Goal: Participate in discussion: Engage in conversation with other users on a specific topic

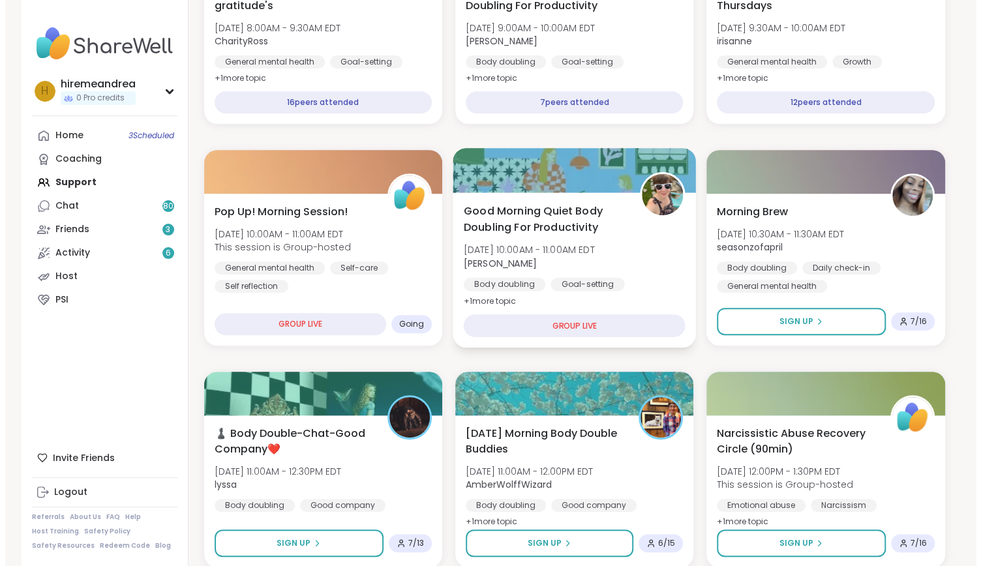
scroll to position [243, 0]
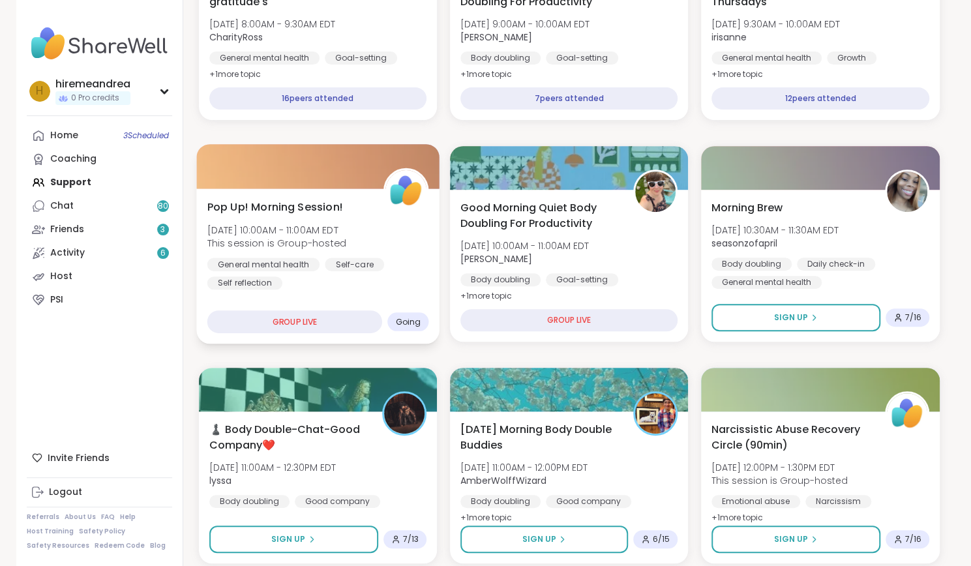
click at [318, 304] on div "Pop Up! Morning Session! Thu, Oct 09 | 10:00AM - 11:00AM EDT This session is Gr…" at bounding box center [317, 266] width 243 height 155
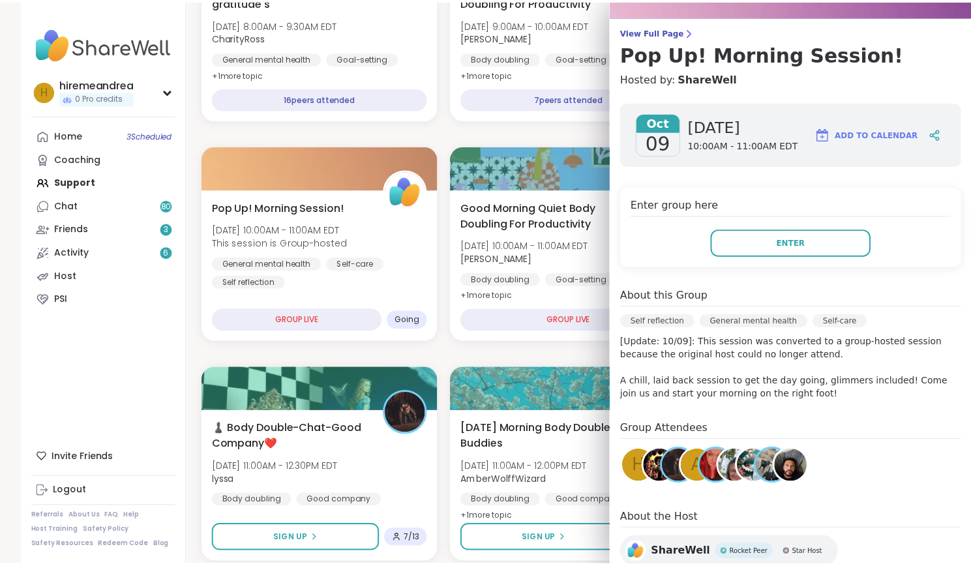
scroll to position [91, 0]
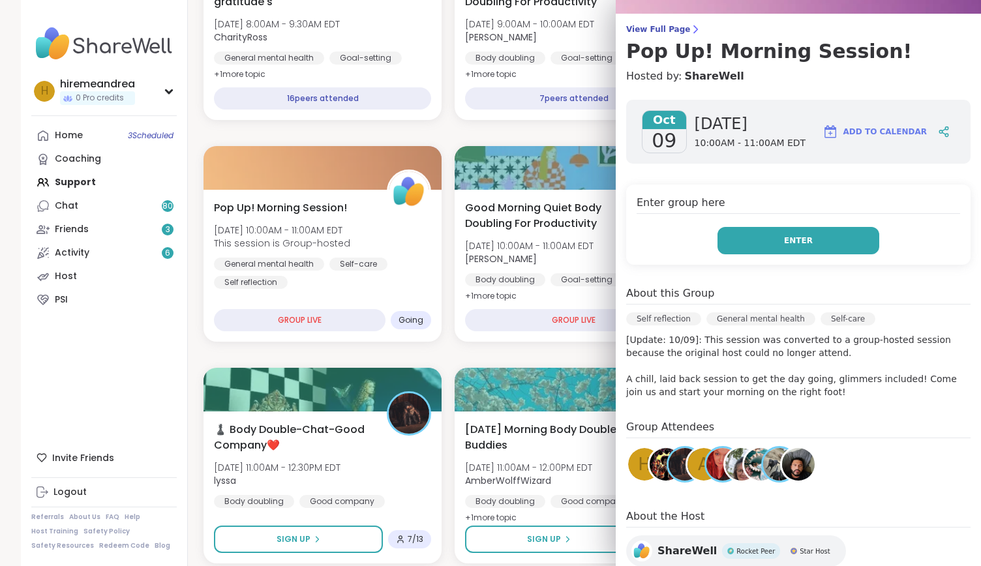
click at [778, 249] on button "Enter" at bounding box center [799, 240] width 162 height 27
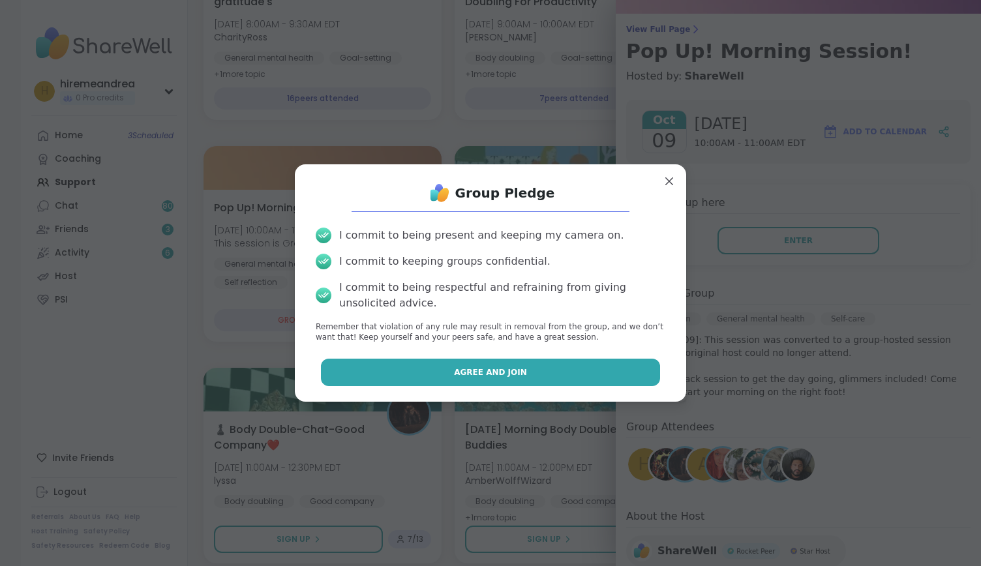
click at [502, 367] on span "Agree and Join" at bounding box center [490, 373] width 73 height 12
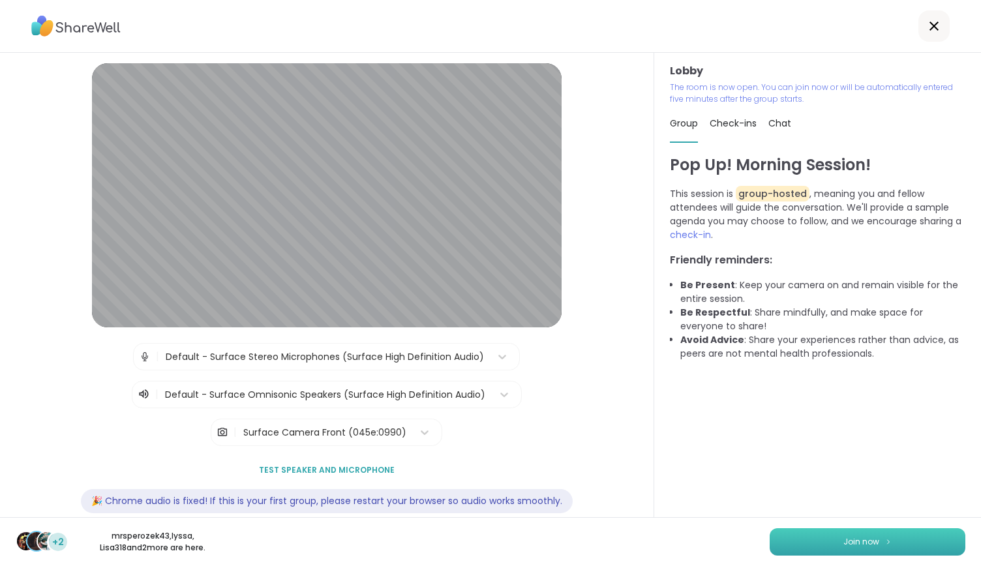
click at [844, 536] on span "Join now" at bounding box center [862, 542] width 36 height 12
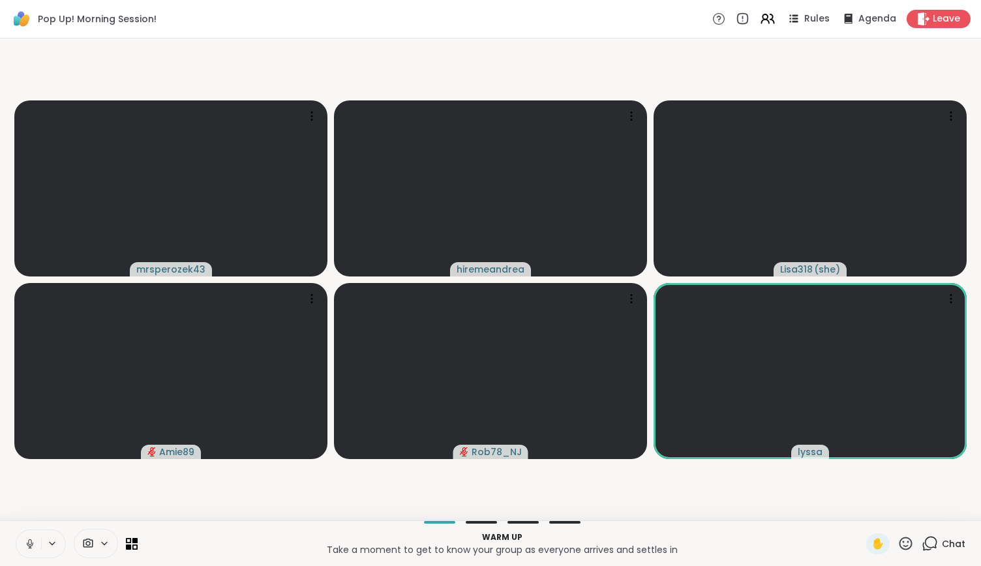
click at [32, 541] on icon at bounding box center [30, 544] width 12 height 12
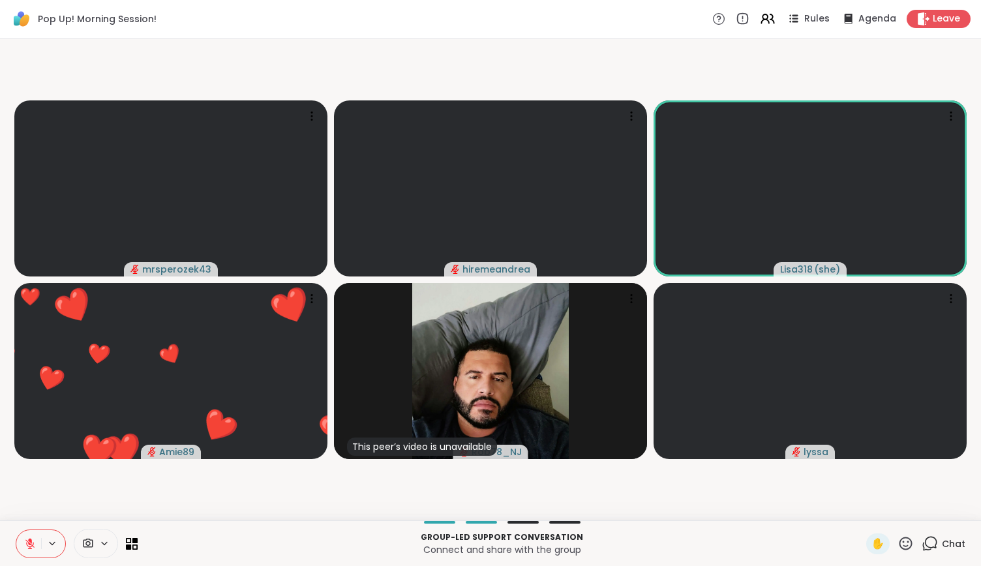
click at [900, 546] on icon at bounding box center [906, 543] width 13 height 13
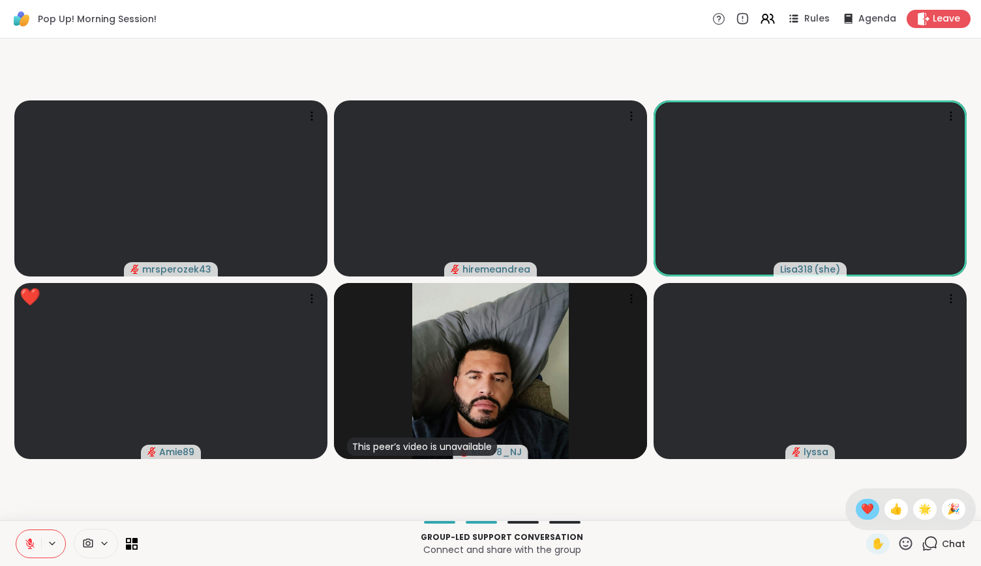
click at [861, 504] on span "❤️" at bounding box center [867, 510] width 13 height 16
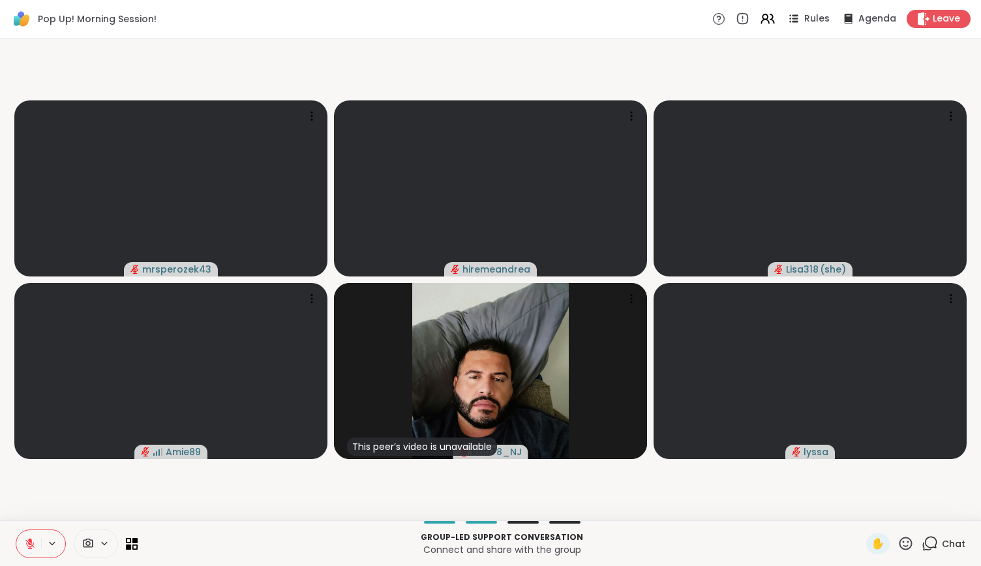
click at [31, 541] on icon at bounding box center [30, 540] width 4 height 5
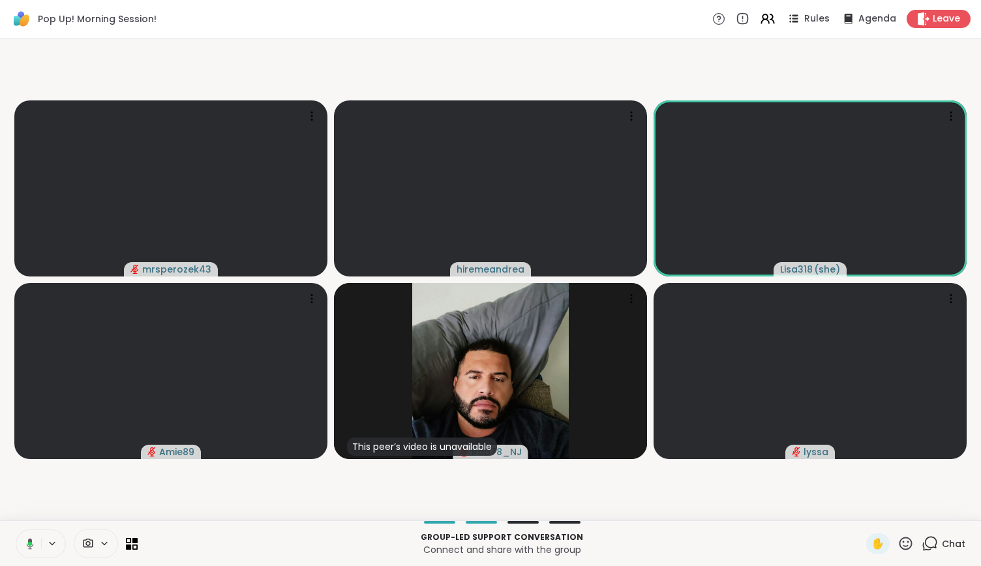
click at [25, 545] on icon at bounding box center [28, 544] width 12 height 12
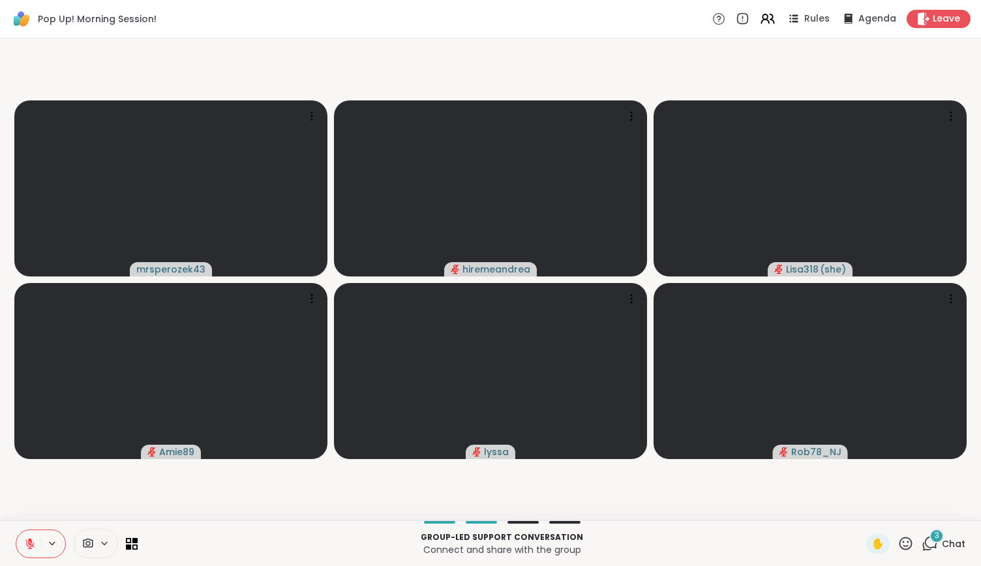
click at [25, 545] on icon at bounding box center [30, 544] width 12 height 12
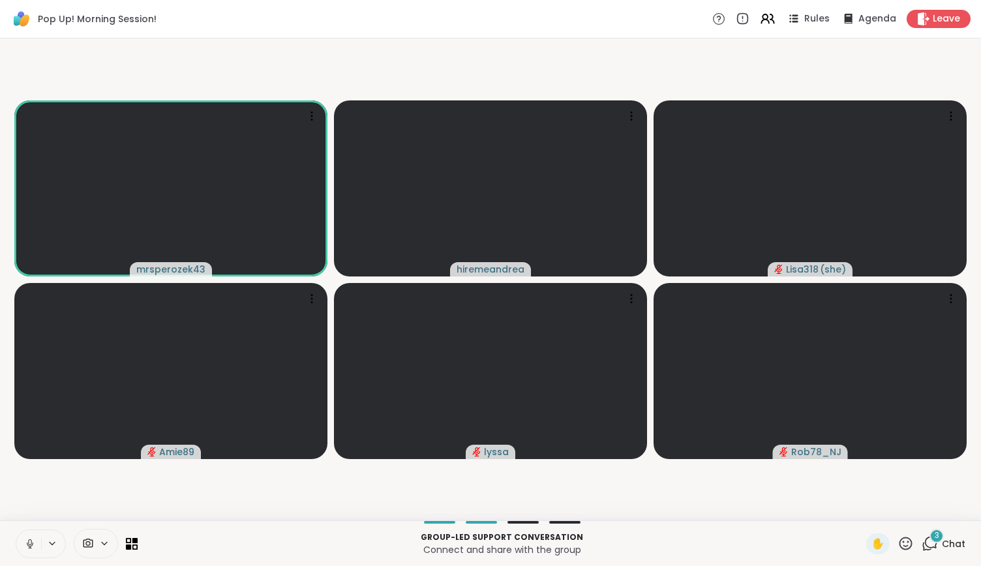
click at [25, 545] on icon at bounding box center [30, 544] width 12 height 12
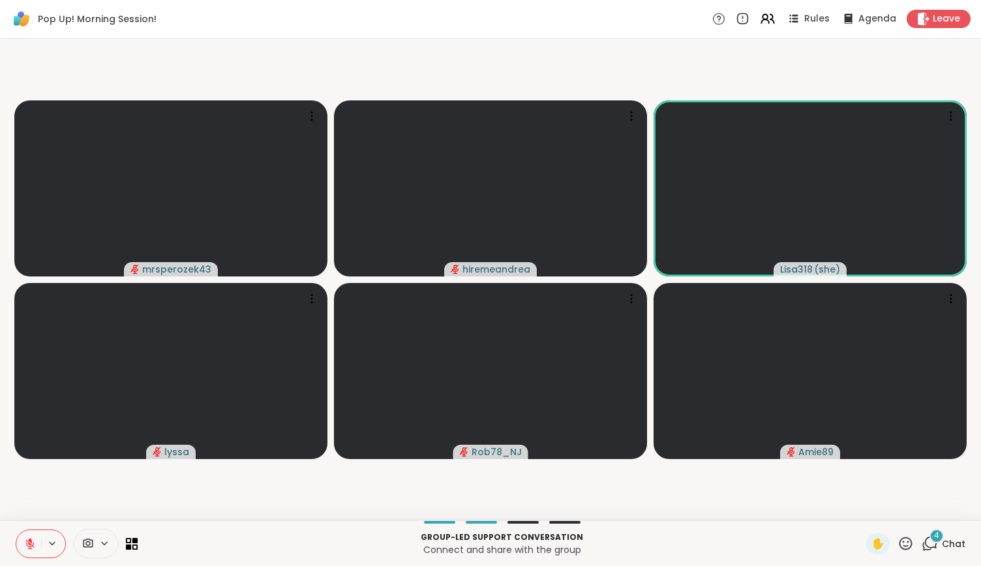
click at [898, 543] on icon at bounding box center [906, 544] width 16 height 16
click at [861, 508] on span "❤️" at bounding box center [867, 510] width 13 height 16
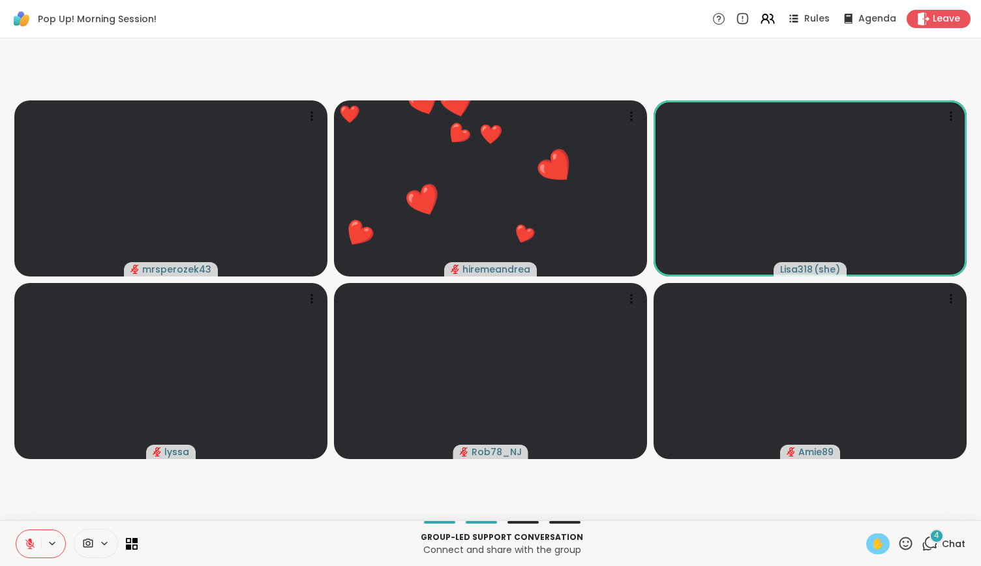
click at [872, 536] on span "✋" at bounding box center [878, 544] width 13 height 16
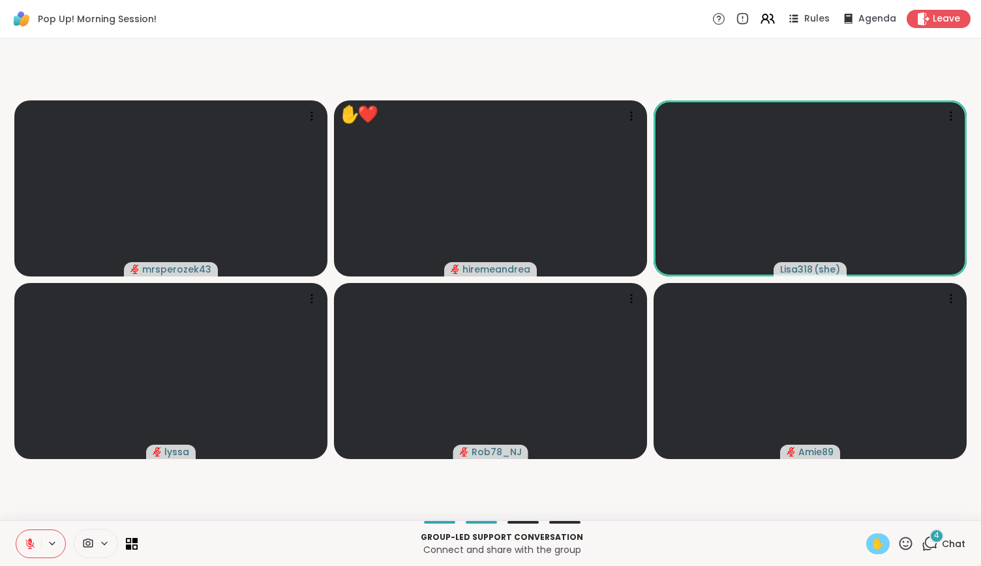
click at [872, 542] on span "✋" at bounding box center [878, 544] width 13 height 16
click at [40, 542] on button at bounding box center [28, 543] width 25 height 27
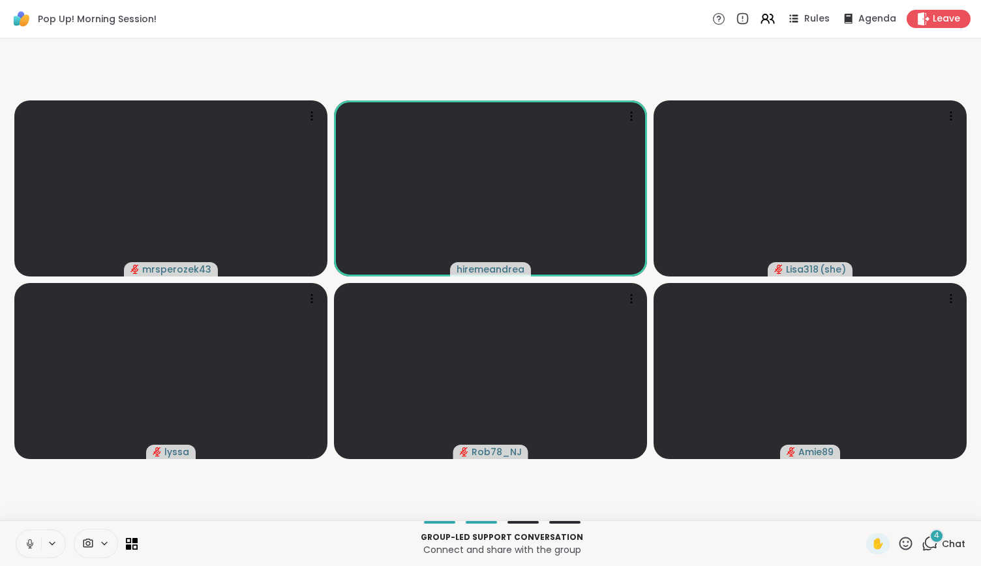
click at [33, 545] on icon at bounding box center [30, 544] width 12 height 12
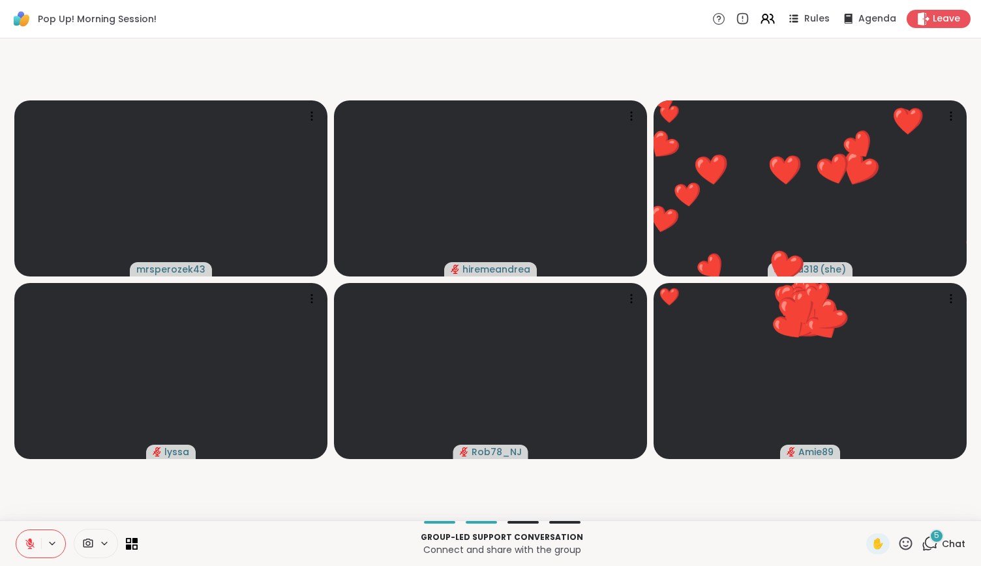
click at [898, 543] on icon at bounding box center [906, 544] width 16 height 16
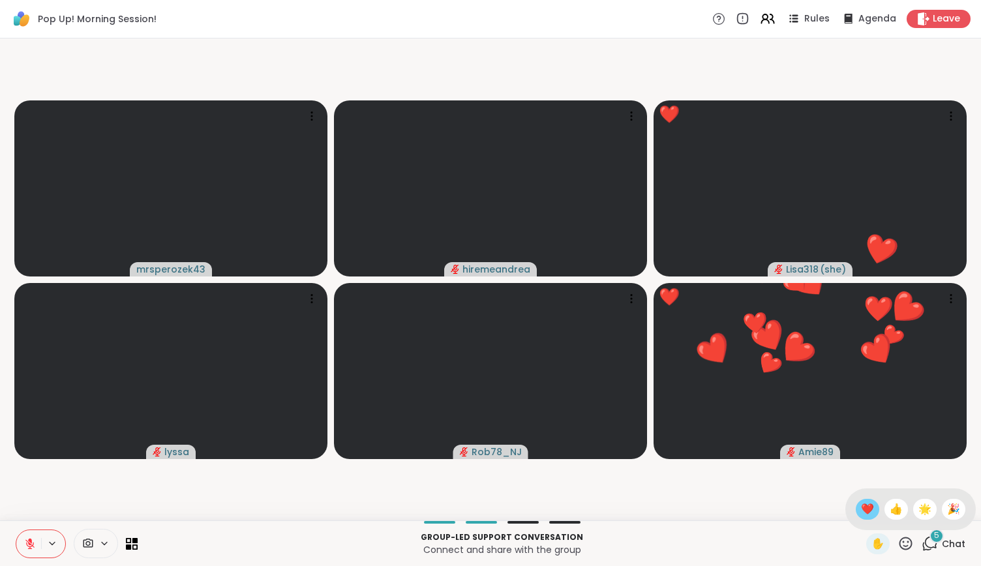
click at [861, 506] on span "❤️" at bounding box center [867, 510] width 13 height 16
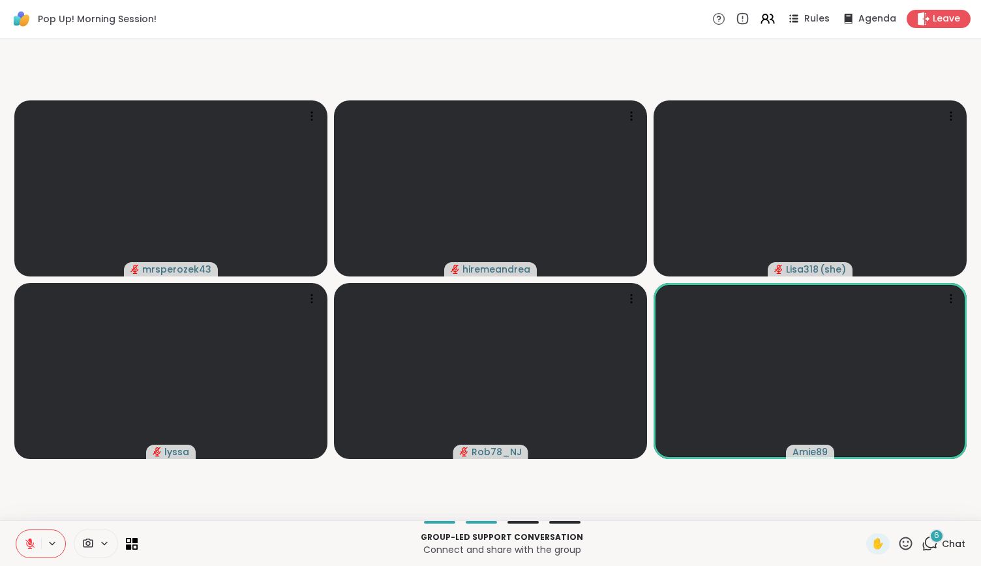
click at [31, 540] on icon at bounding box center [30, 540] width 4 height 5
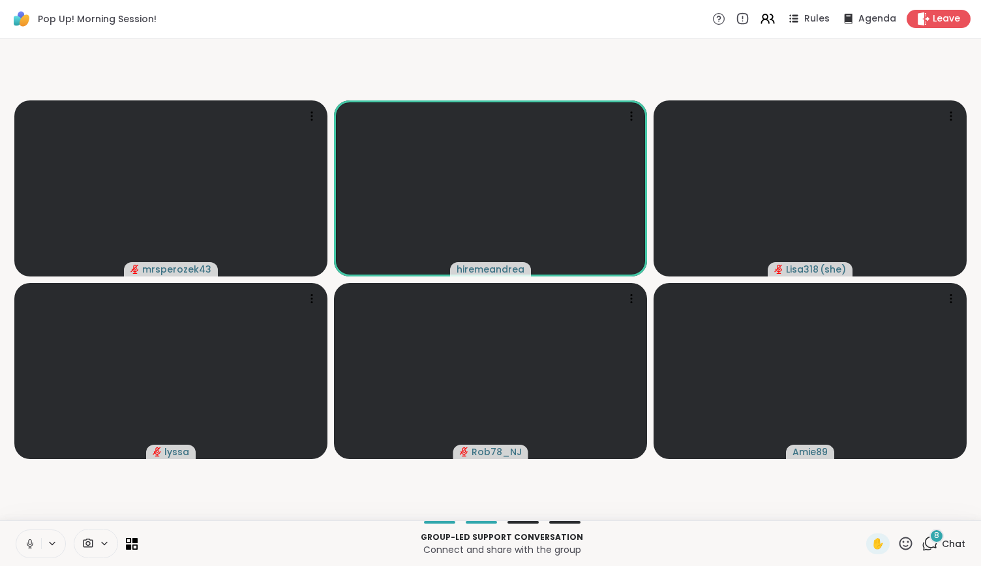
click at [31, 541] on icon at bounding box center [29, 543] width 3 height 6
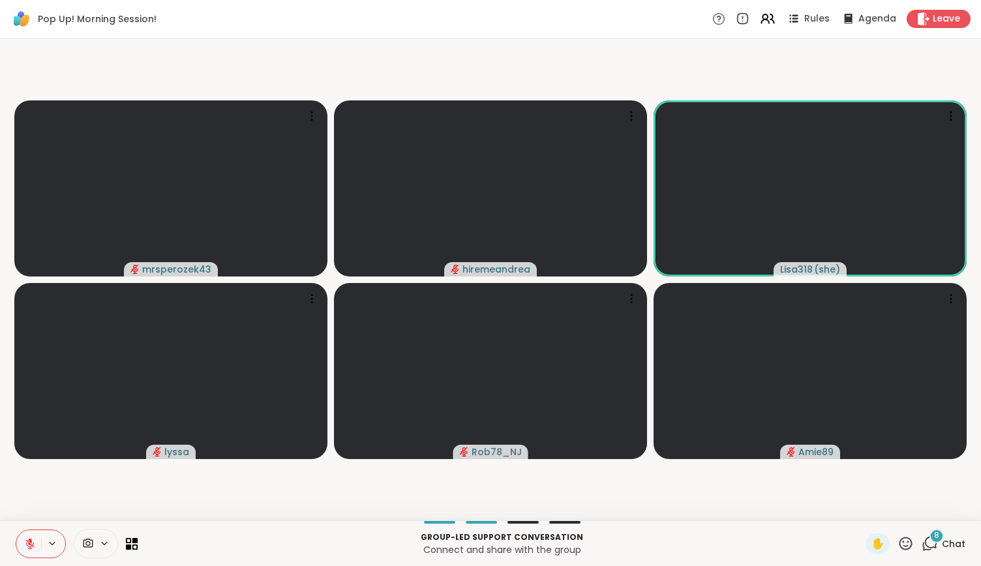
click at [900, 542] on icon at bounding box center [906, 543] width 13 height 13
click at [947, 511] on span "🎉" at bounding box center [953, 510] width 13 height 16
click at [939, 511] on video-player-container "mrsperozek43 🎉 hiremeandrea 🎉 🎉 🎉 🎉 🎉 🎉 🎉 🎉 🎉 🎉 🎉 🎉 🎉 🎉 🎉 🎉 🎉 🎉 🎉 🎉 🎉 🎉 🎉 🎉 Lis…" at bounding box center [491, 280] width 966 height 472
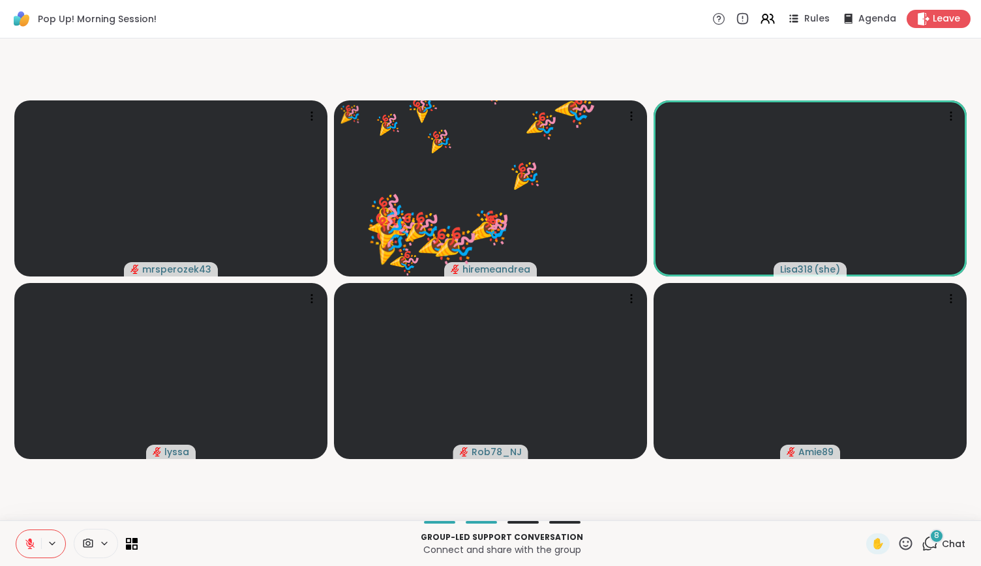
click at [939, 511] on video-player-container "mrsperozek43 🎉 hiremeandrea 🎉 🎉 🎉 🎉 🎉 🎉 🎉 🎉 🎉 🎉 🎉 🎉 🎉 🎉 🎉 🎉 🎉 🎉 🎉 🎉 🎉 🎉 🎉 🎉 Lis…" at bounding box center [491, 280] width 966 height 472
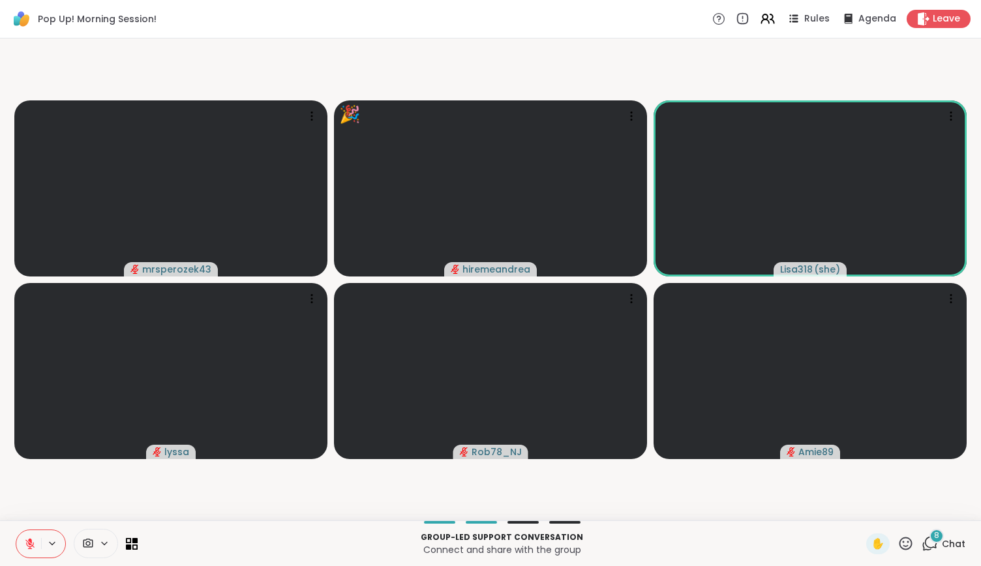
click at [898, 541] on icon at bounding box center [906, 544] width 16 height 16
click at [919, 507] on span "🌟" at bounding box center [925, 510] width 13 height 16
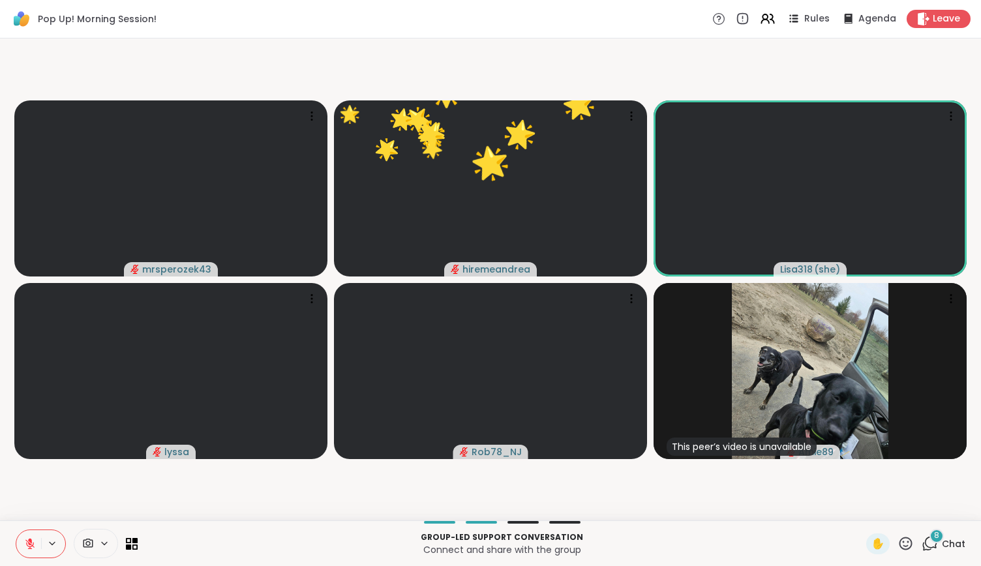
click at [898, 541] on icon at bounding box center [906, 544] width 16 height 16
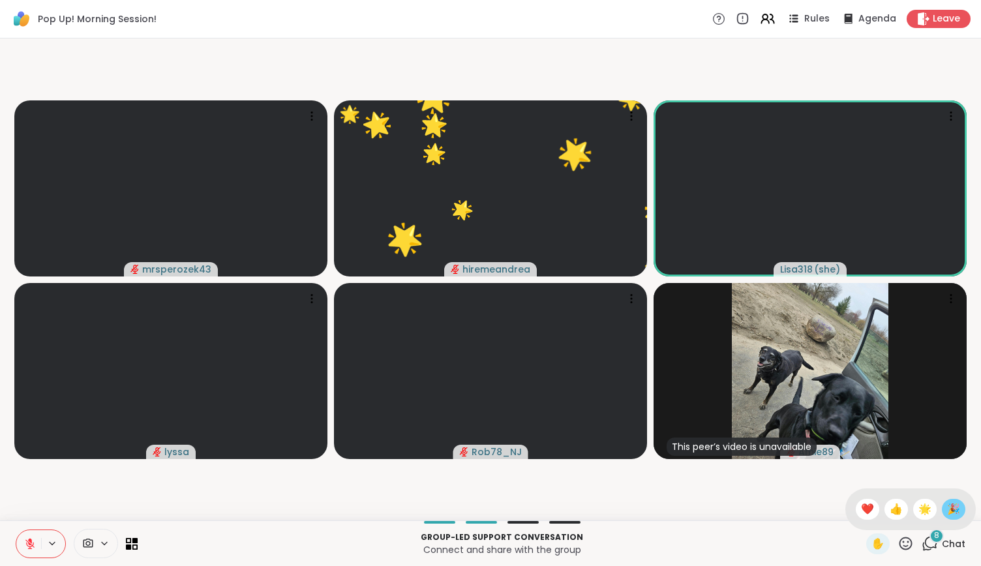
click at [947, 511] on span "🎉" at bounding box center [953, 510] width 13 height 16
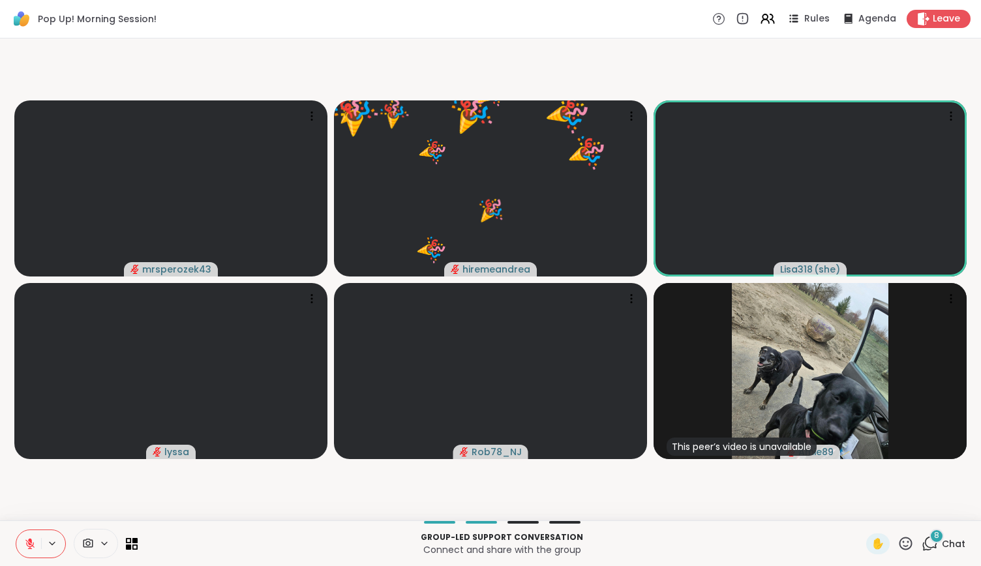
click at [902, 544] on icon at bounding box center [906, 543] width 13 height 13
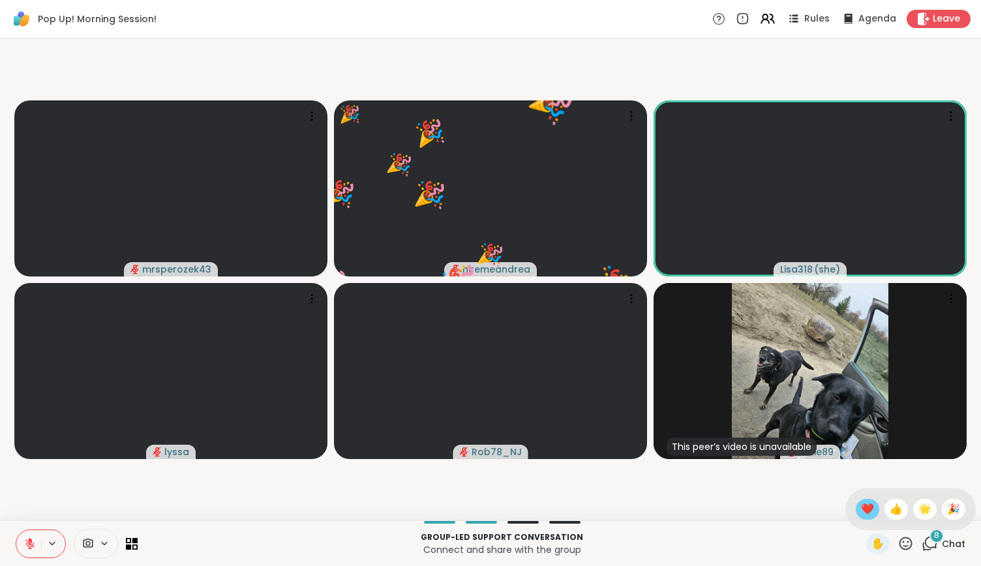
click at [861, 513] on span "❤️" at bounding box center [867, 510] width 13 height 16
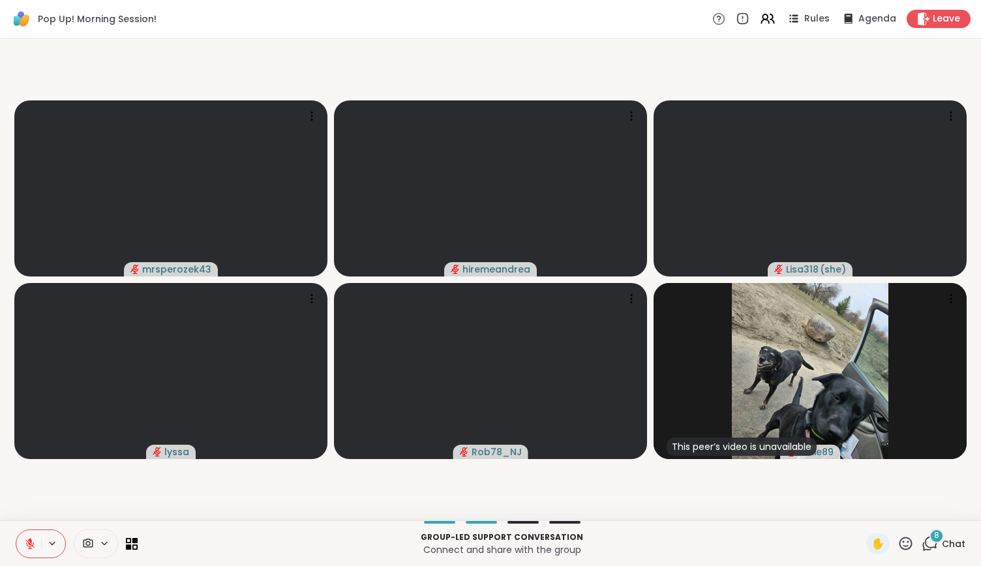
click at [29, 542] on icon at bounding box center [30, 544] width 12 height 12
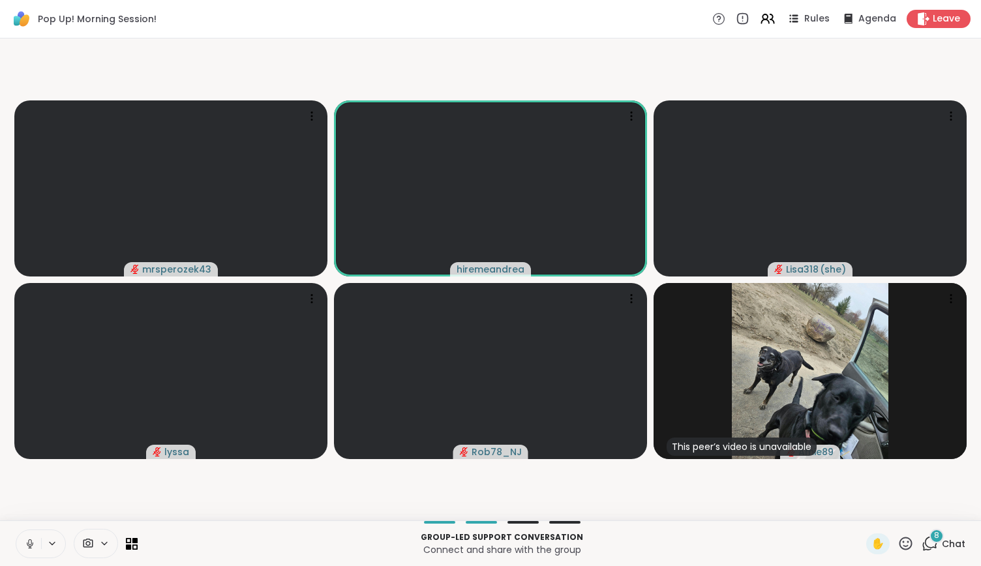
click at [27, 545] on icon at bounding box center [30, 544] width 12 height 12
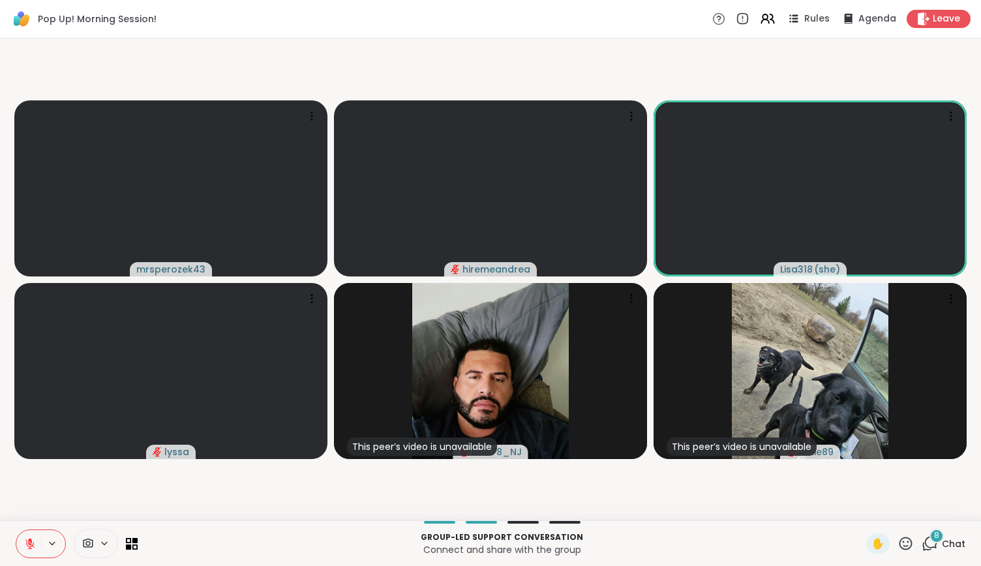
click at [898, 542] on icon at bounding box center [906, 544] width 16 height 16
click at [856, 499] on div "❤️" at bounding box center [867, 509] width 23 height 21
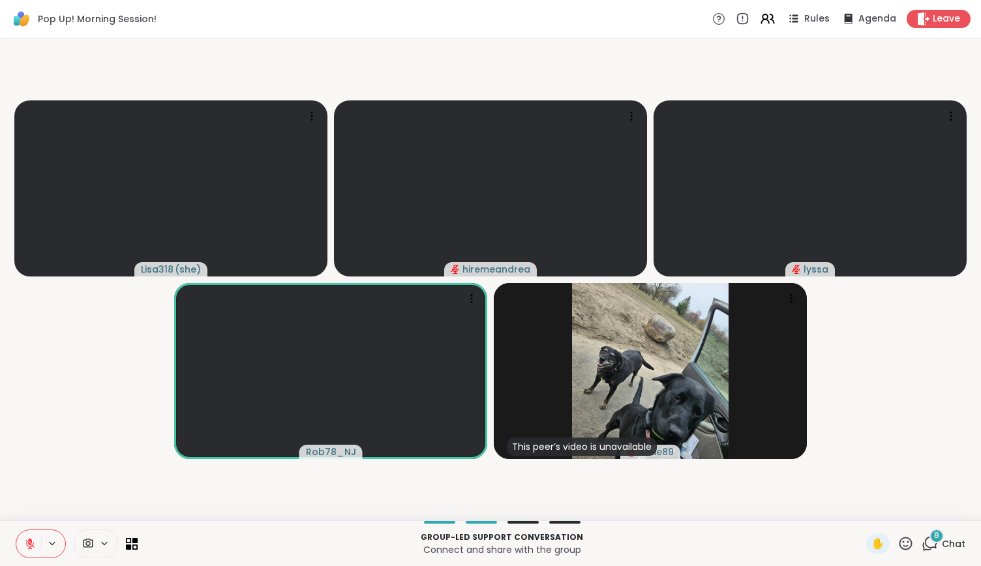
click at [900, 547] on icon at bounding box center [906, 543] width 13 height 13
click at [861, 513] on span "❤️" at bounding box center [867, 510] width 13 height 16
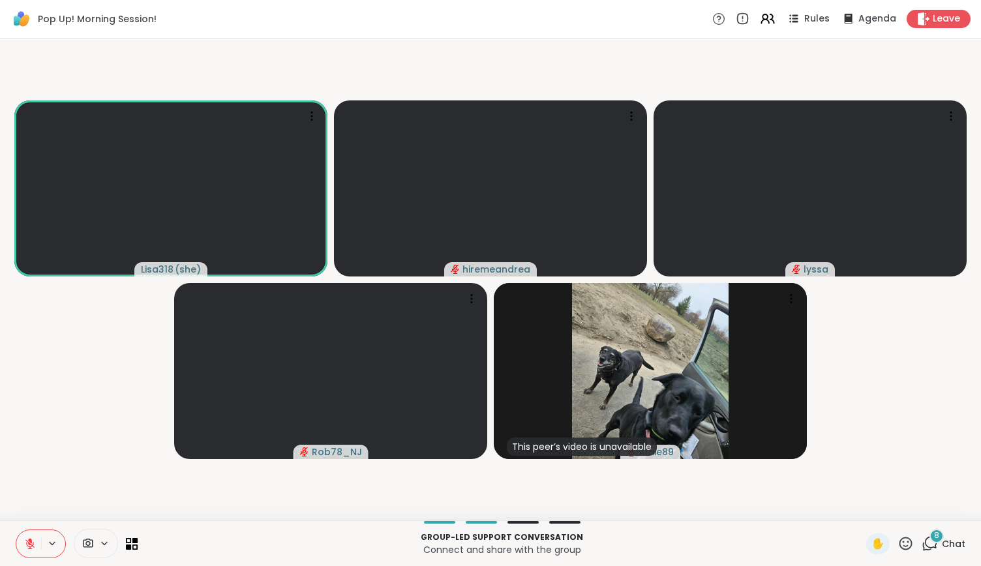
click at [30, 540] on icon at bounding box center [30, 540] width 4 height 5
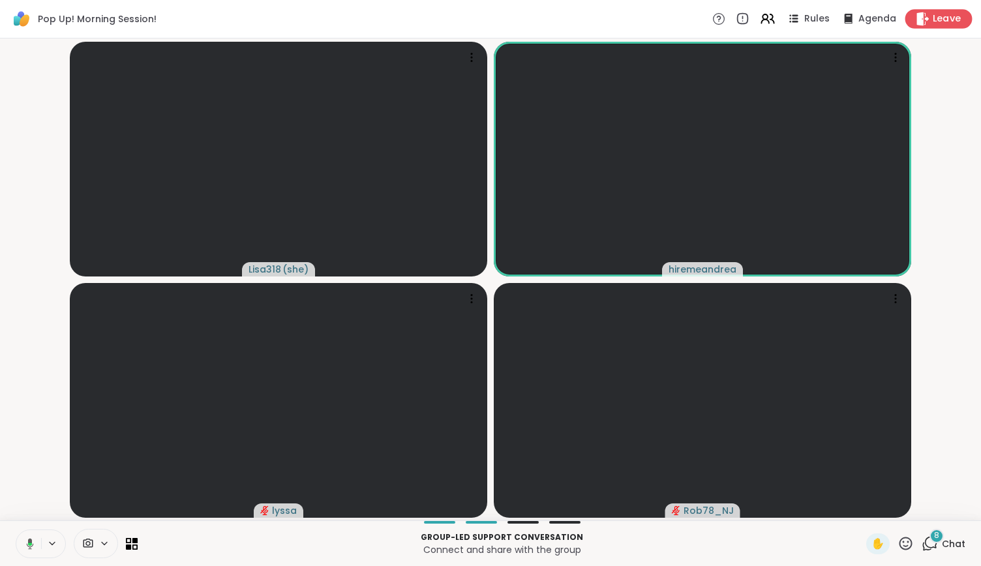
click at [937, 23] on span "Leave" at bounding box center [947, 19] width 29 height 14
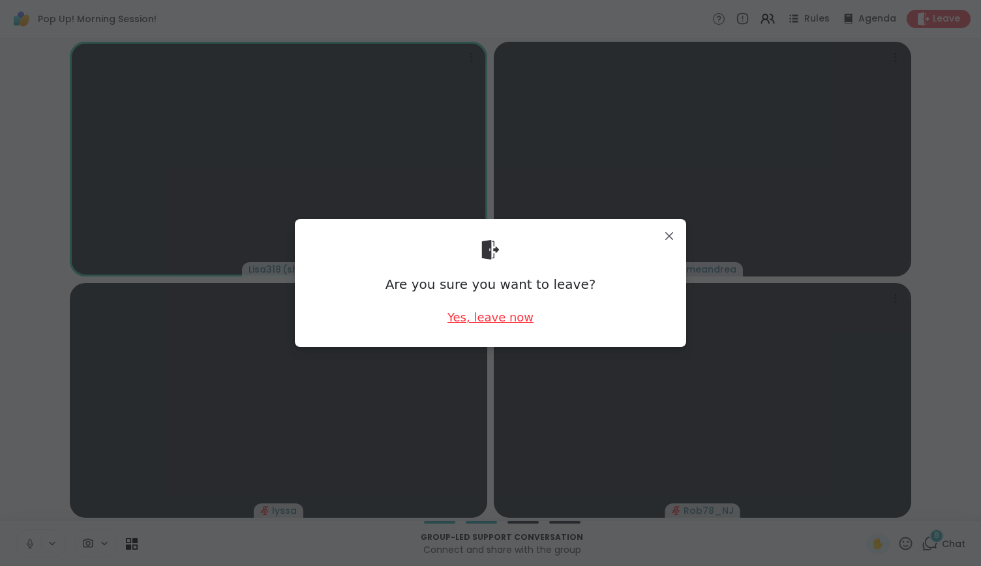
click at [505, 316] on div "Yes, leave now" at bounding box center [491, 317] width 86 height 16
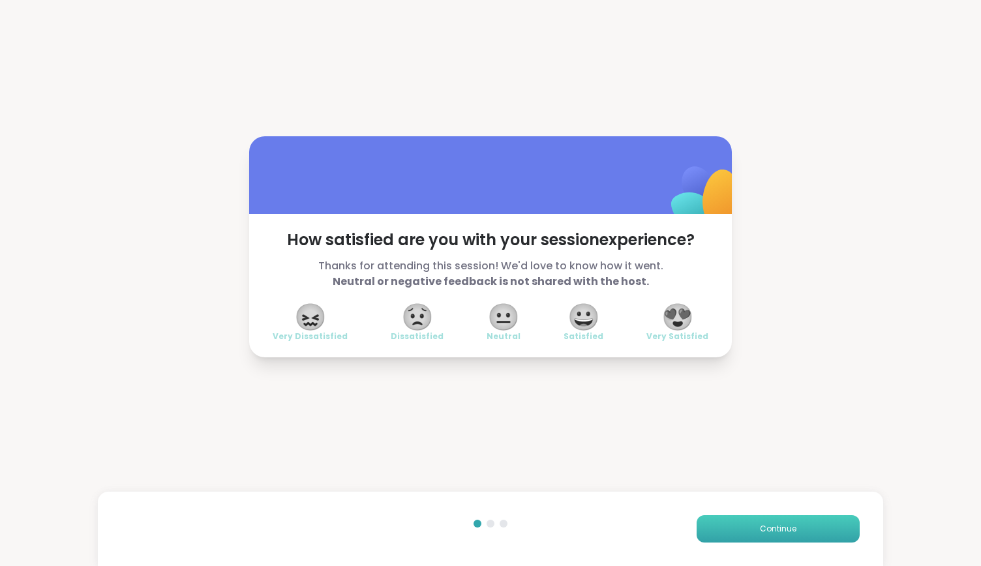
click at [754, 518] on button "Continue" at bounding box center [778, 528] width 163 height 27
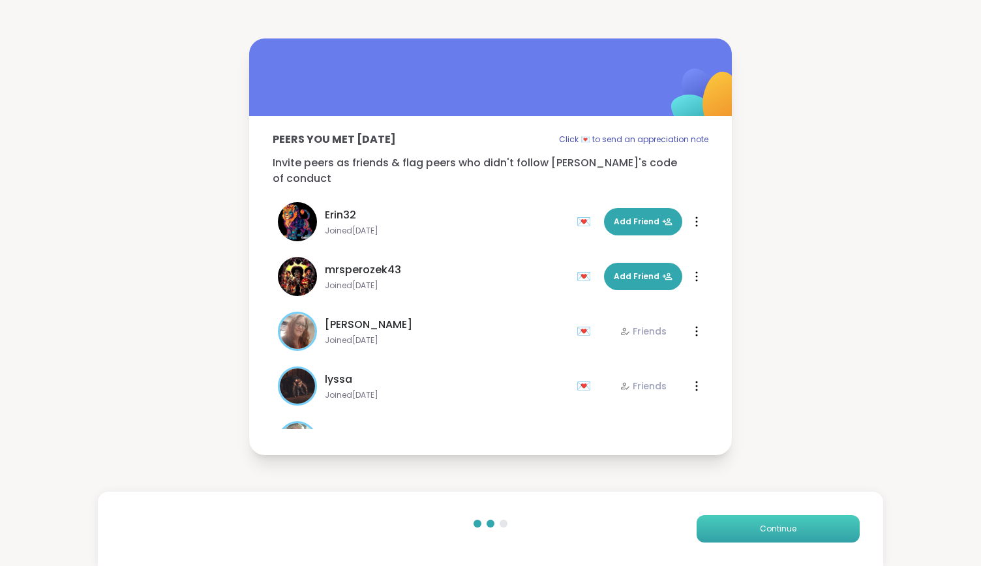
click at [754, 518] on button "Continue" at bounding box center [778, 528] width 163 height 27
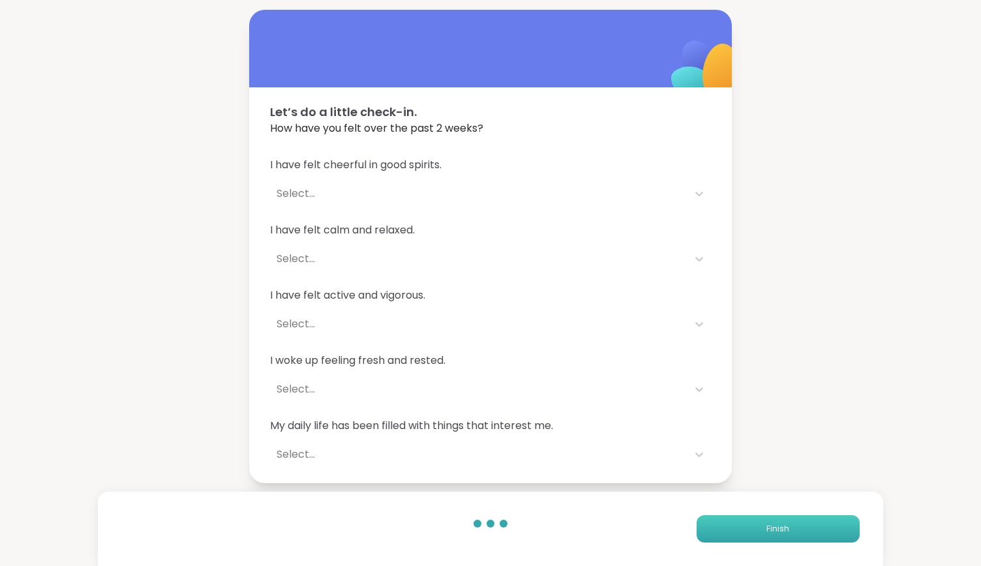
click at [754, 518] on button "Finish" at bounding box center [778, 528] width 163 height 27
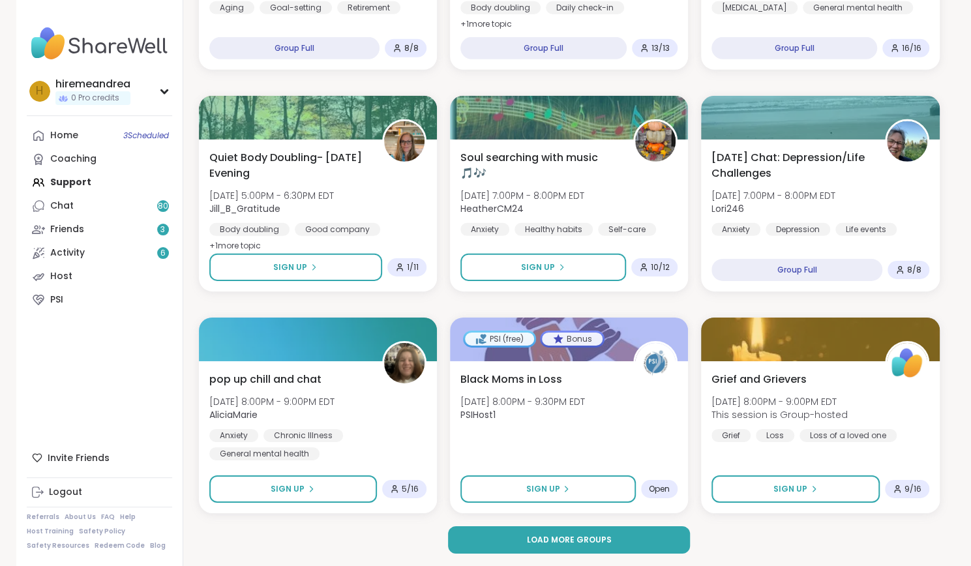
scroll to position [2290, 0]
click at [547, 545] on span "Load more groups" at bounding box center [569, 540] width 85 height 12
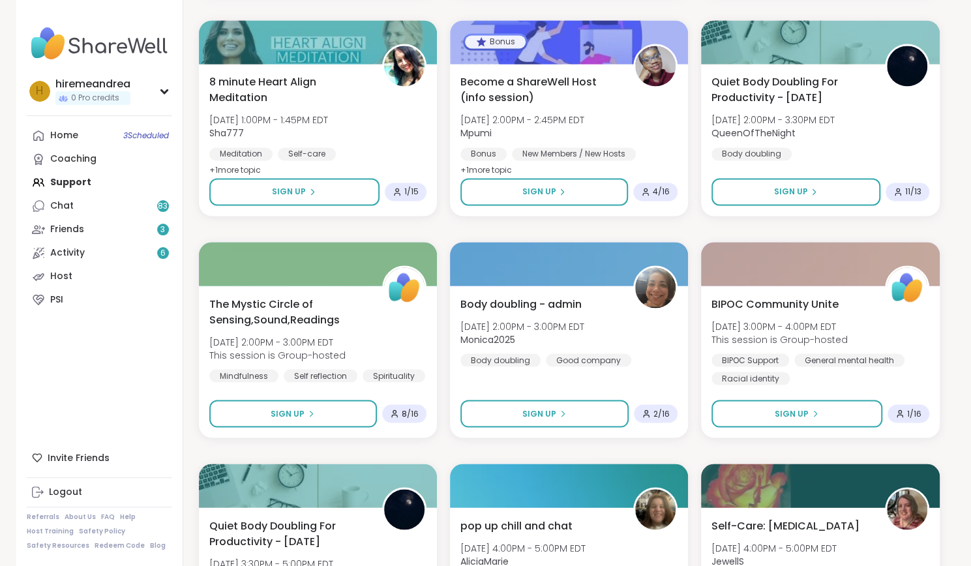
scroll to position [1230, 0]
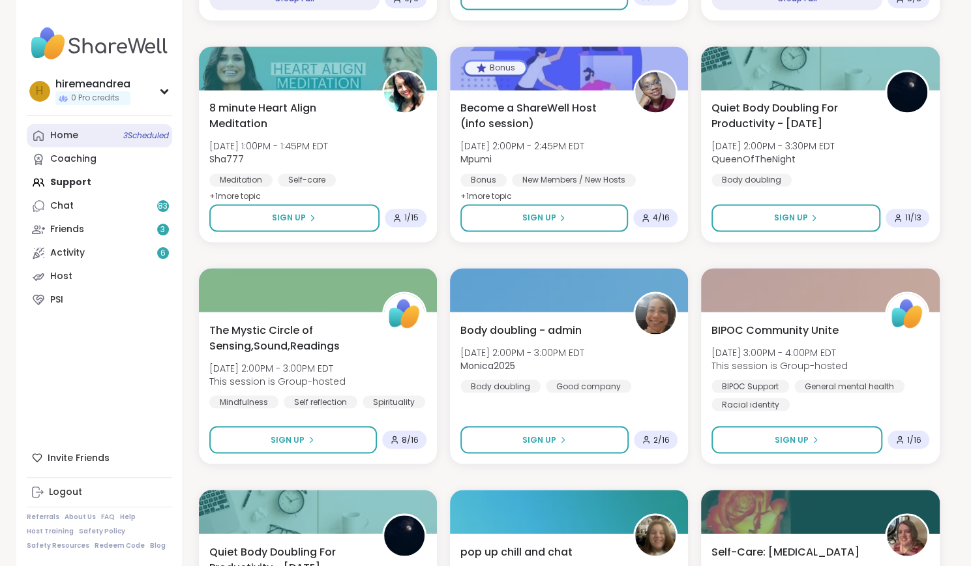
click at [83, 136] on link "Home 3 Scheduled" at bounding box center [99, 135] width 145 height 23
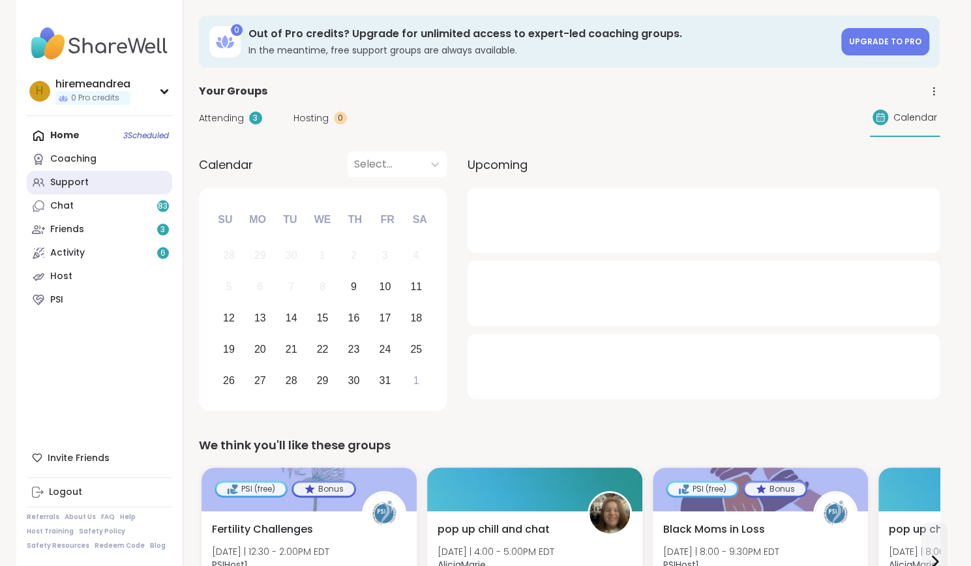
click at [61, 181] on div "Support" at bounding box center [69, 182] width 38 height 13
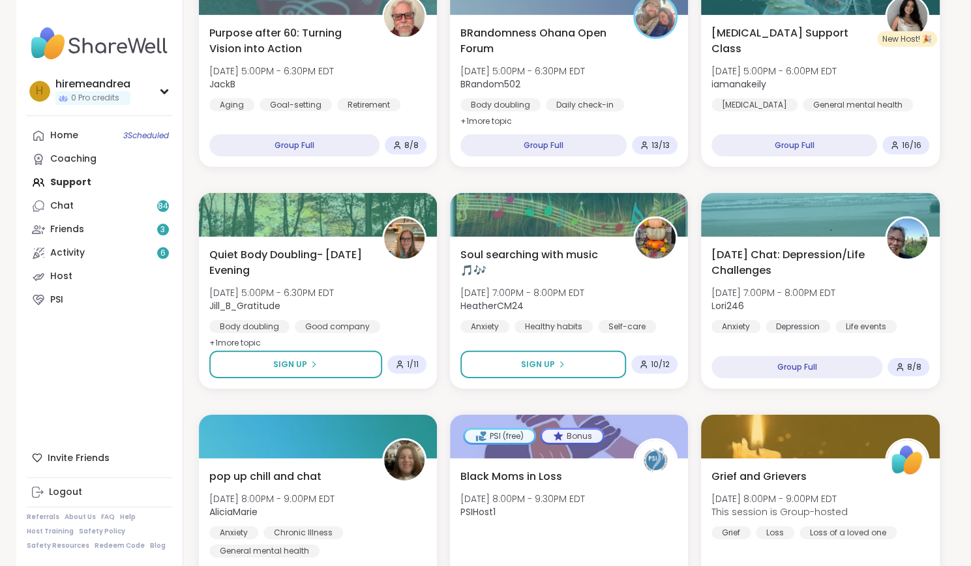
scroll to position [2290, 0]
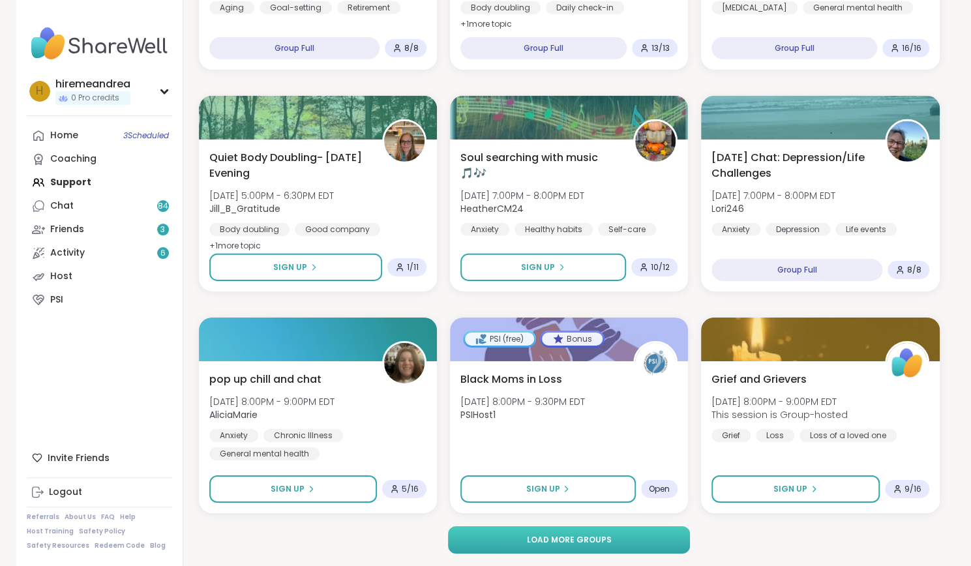
click at [540, 540] on span "Load more groups" at bounding box center [569, 540] width 85 height 12
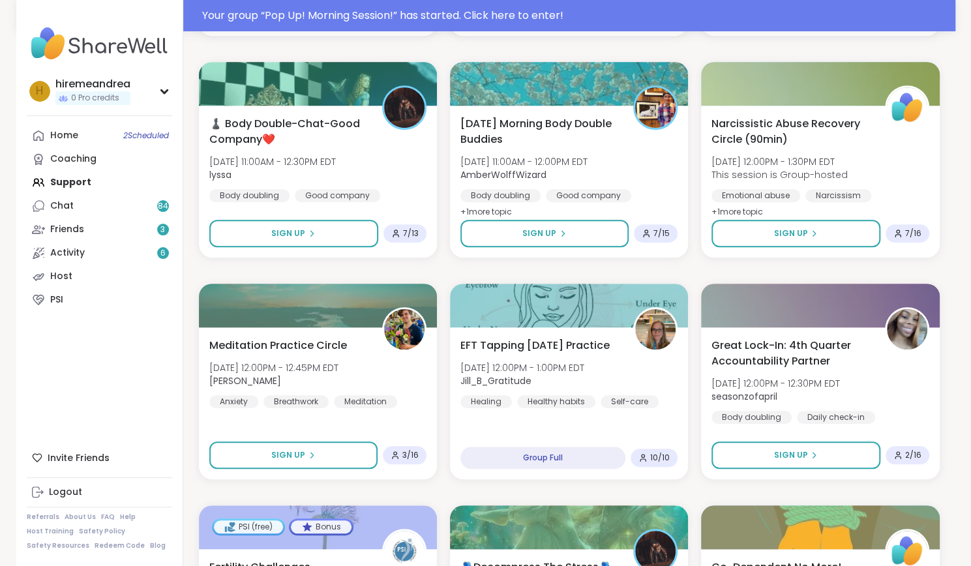
scroll to position [360, 0]
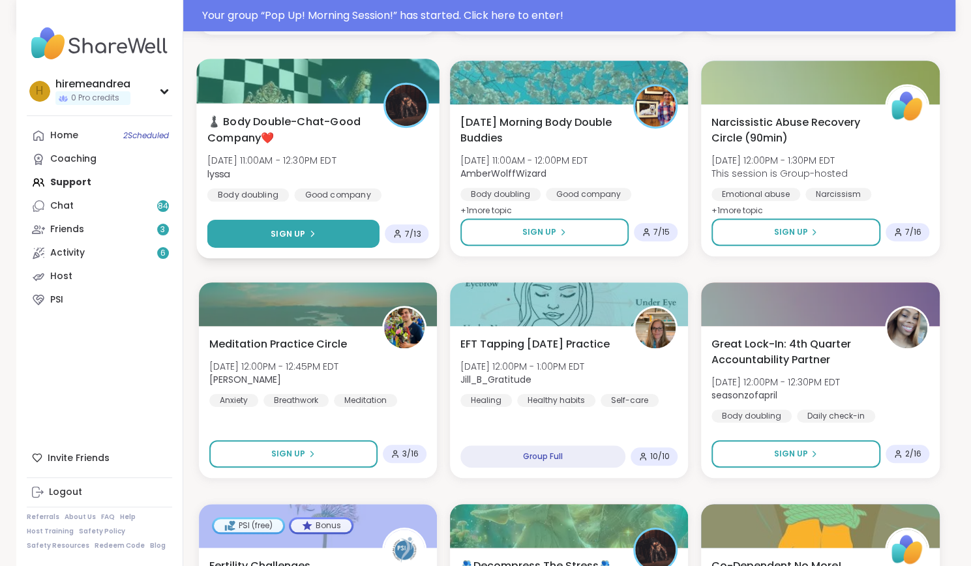
click at [305, 237] on div "Sign Up" at bounding box center [293, 234] width 45 height 12
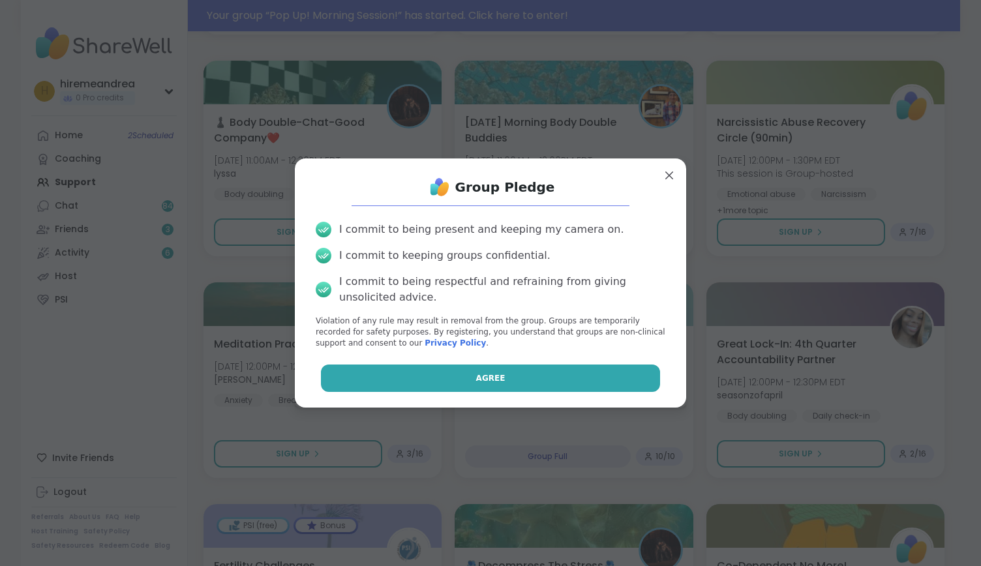
click at [401, 373] on button "Agree" at bounding box center [491, 378] width 340 height 27
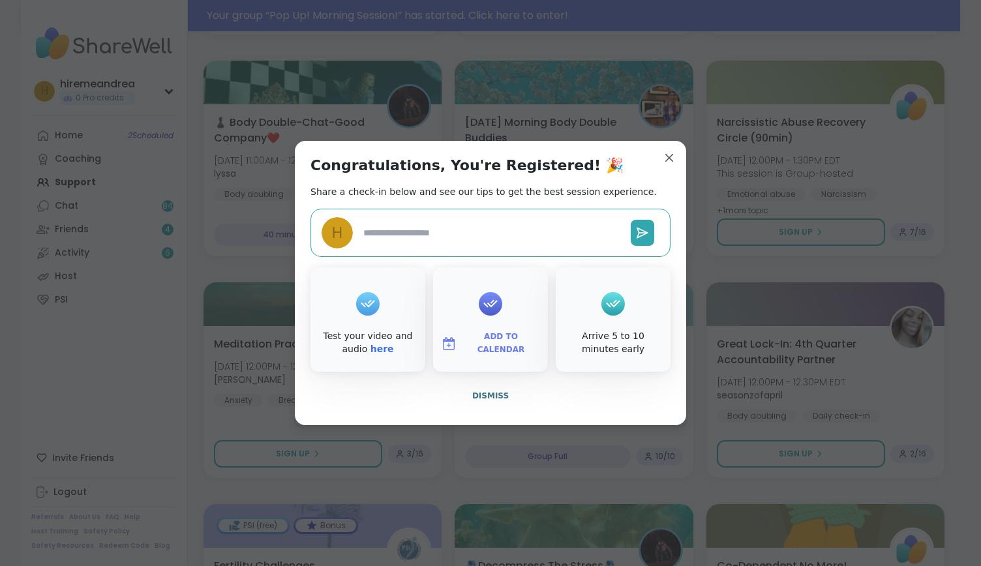
type textarea "*"
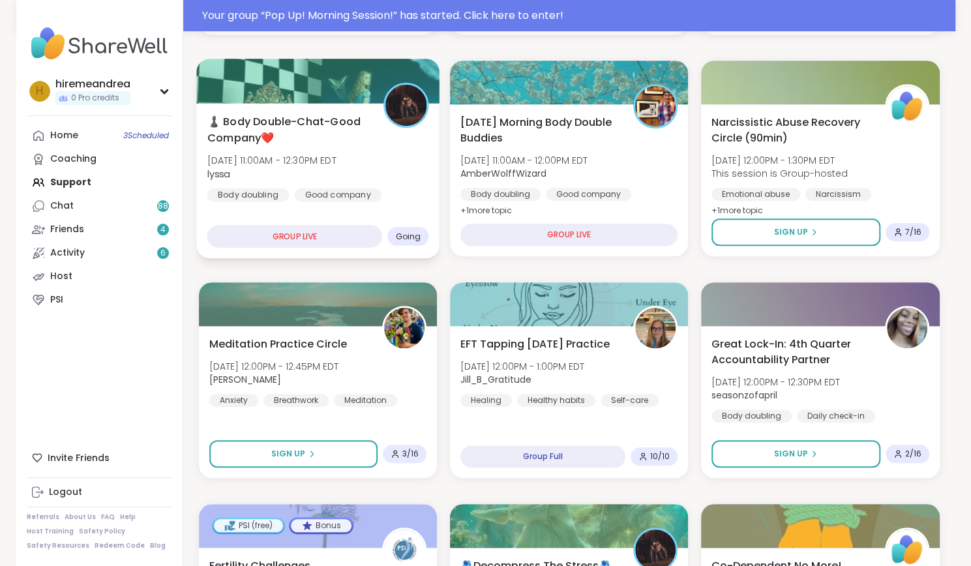
scroll to position [360, 0]
click at [340, 230] on div "GROUP LIVE" at bounding box center [295, 236] width 176 height 23
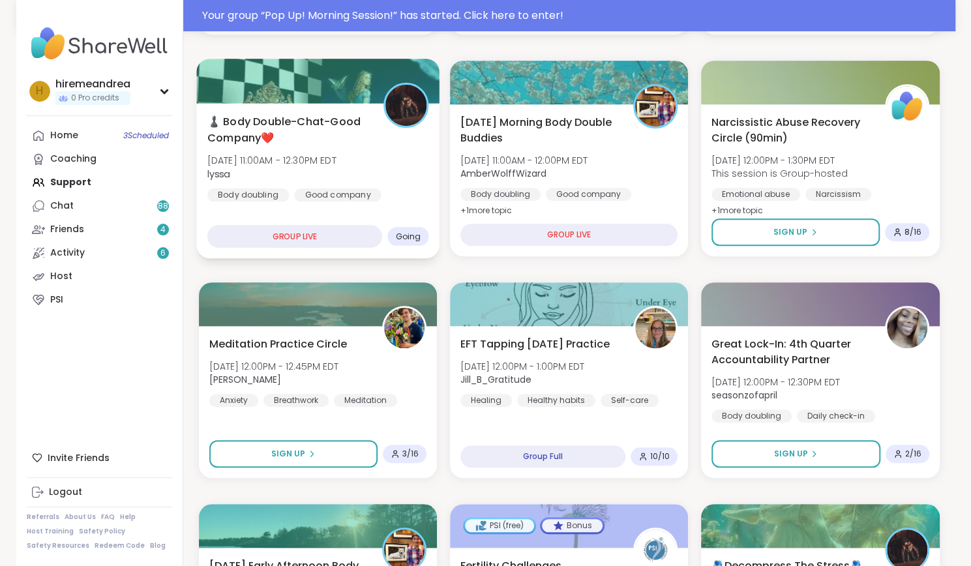
click at [340, 230] on div "GROUP LIVE" at bounding box center [295, 236] width 176 height 23
click at [297, 191] on div "Good company" at bounding box center [337, 195] width 87 height 13
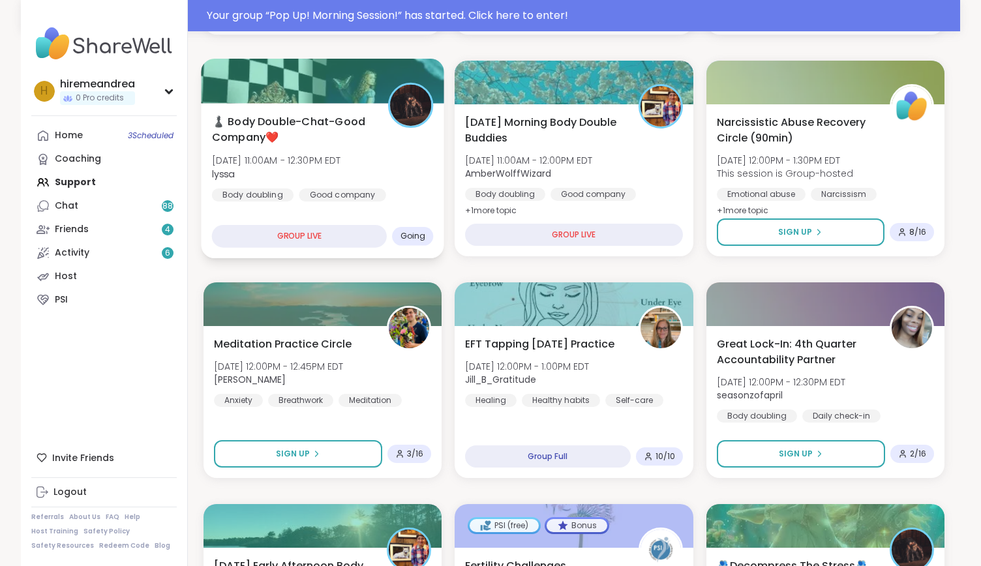
click at [299, 191] on div "Good company" at bounding box center [342, 195] width 87 height 13
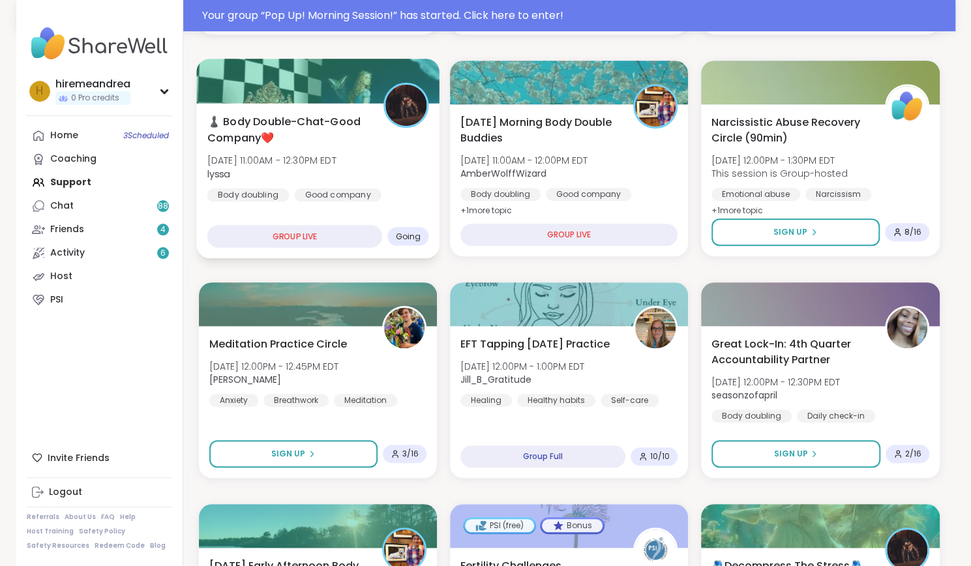
click at [378, 153] on div "♟️ Body Double-Chat-Good Company❤️ [DATE] 11:00AM - 12:30PM EDT lyssa Body doub…" at bounding box center [318, 158] width 222 height 88
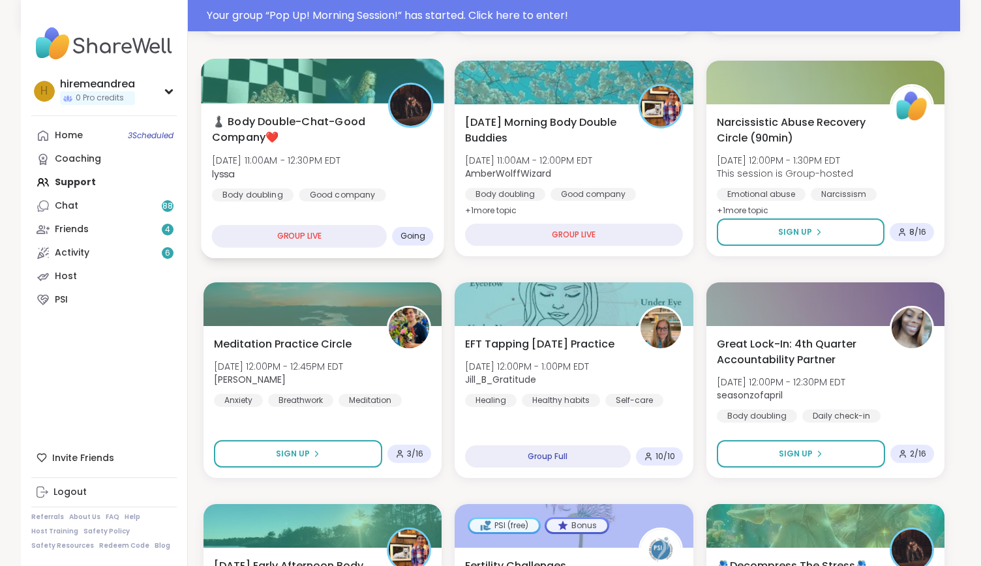
click at [378, 153] on div "♟️ Body Double-Chat-Good Company❤️ [DATE] 11:00AM - 12:30PM EDT lyssa Body doub…" at bounding box center [323, 158] width 222 height 88
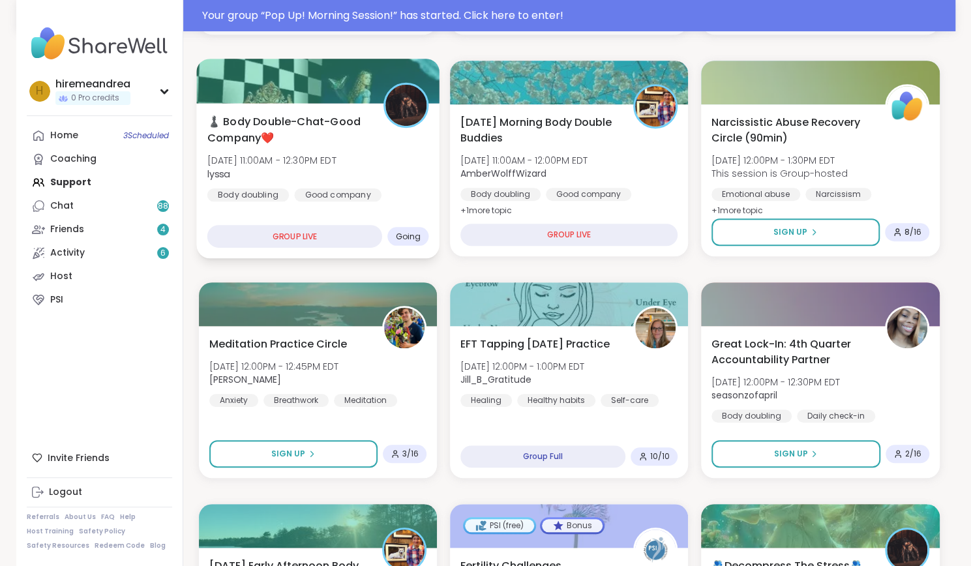
click at [336, 177] on span "lyssa" at bounding box center [271, 173] width 129 height 13
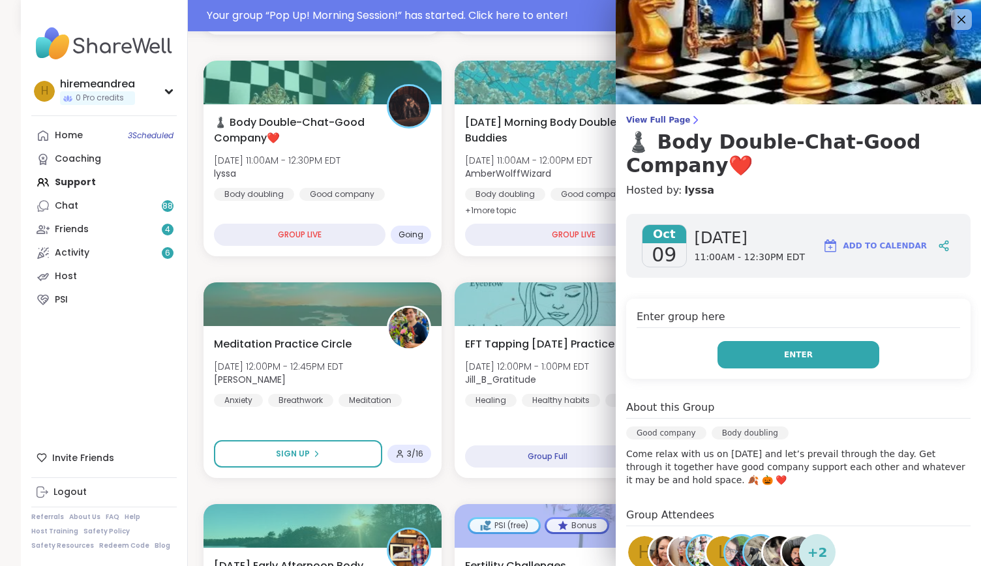
click at [784, 357] on span "Enter" at bounding box center [798, 355] width 29 height 12
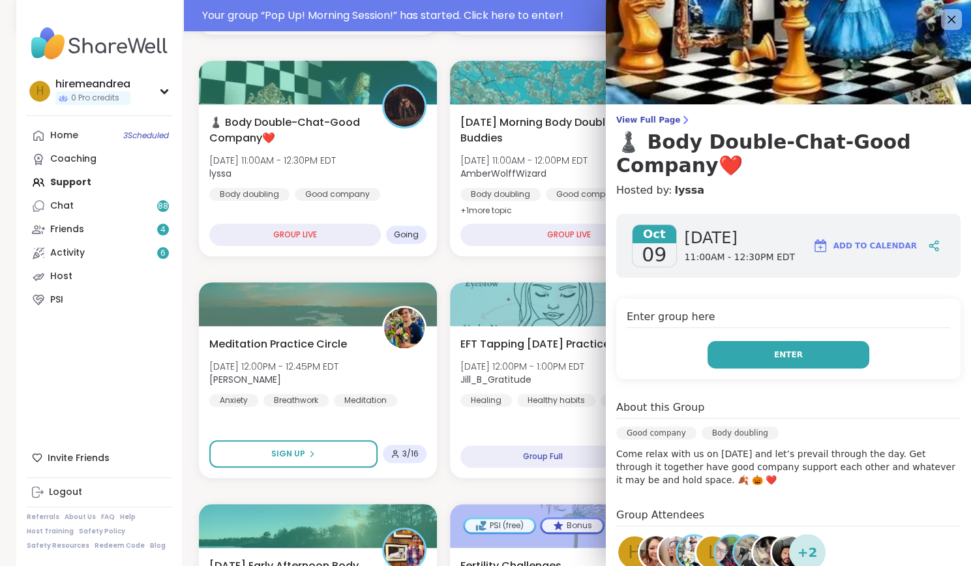
click at [774, 359] on span "Enter" at bounding box center [788, 355] width 29 height 12
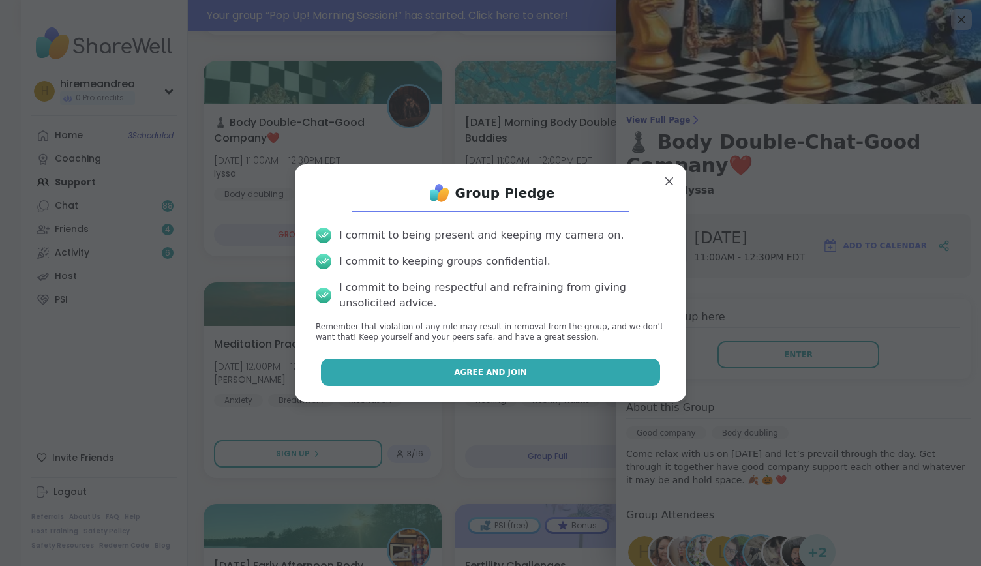
click at [608, 375] on button "Agree and Join" at bounding box center [491, 372] width 340 height 27
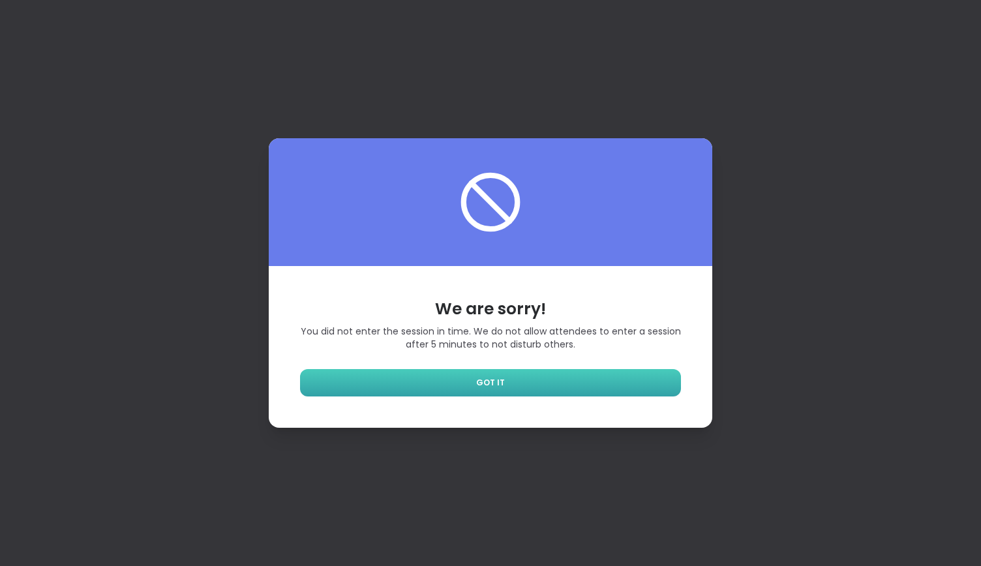
click at [599, 384] on link "GOT IT" at bounding box center [490, 382] width 381 height 27
